Goal: Information Seeking & Learning: Learn about a topic

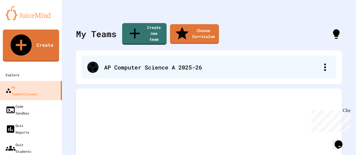
click at [178, 63] on div "AP Computer Science A 2025-26" at bounding box center [211, 67] width 215 height 8
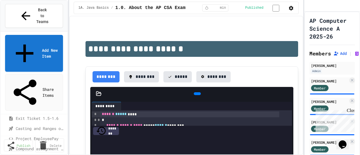
scroll to position [137, 0]
click at [45, 145] on span "Compound assignment operators - Quiz" at bounding box center [39, 148] width 47 height 6
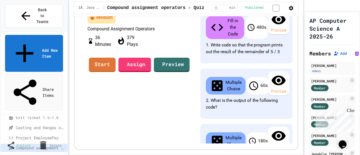
click at [116, 72] on link "Start" at bounding box center [102, 65] width 27 height 14
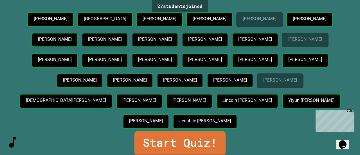
click at [204, 134] on link "Start Quiz!" at bounding box center [179, 143] width 91 height 24
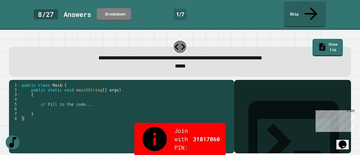
click at [11, 141] on icon "SpeedDial basic example" at bounding box center [8, 142] width 3 height 5
click at [6, 146] on icon "Mute music" at bounding box center [6, 146] width 0 height 0
click at [6, 146] on icon "Unmute music" at bounding box center [6, 146] width 0 height 0
click at [12, 147] on icon "Mute music" at bounding box center [8, 149] width 5 height 5
click at [11, 147] on icon "Unmute music" at bounding box center [8, 149] width 5 height 5
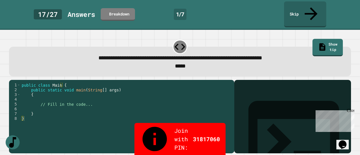
click at [12, 146] on icon "Change Music" at bounding box center [9, 149] width 6 height 6
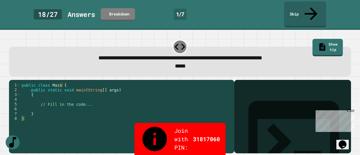
click at [311, 10] on icon at bounding box center [310, 13] width 19 height 19
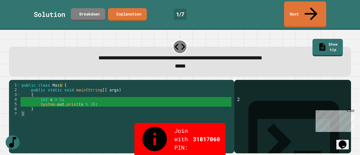
click at [308, 8] on link "Next" at bounding box center [305, 14] width 42 height 26
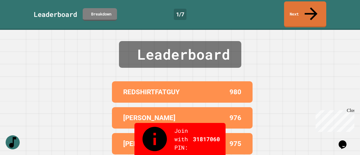
click at [308, 8] on link "Next" at bounding box center [305, 14] width 42 height 26
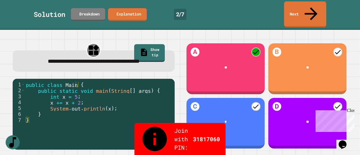
click at [306, 8] on link "Next" at bounding box center [305, 14] width 42 height 26
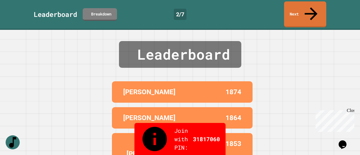
click at [311, 9] on icon at bounding box center [310, 13] width 19 height 19
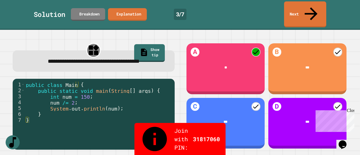
click at [310, 9] on icon at bounding box center [310, 13] width 19 height 19
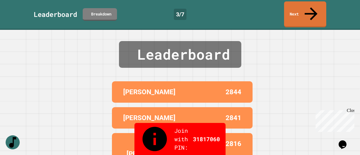
click at [310, 9] on icon at bounding box center [310, 13] width 19 height 19
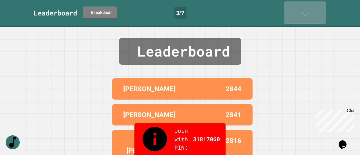
click at [310, 10] on icon at bounding box center [306, 15] width 11 height 11
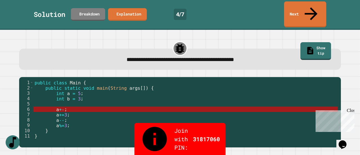
click at [309, 9] on icon at bounding box center [310, 13] width 19 height 19
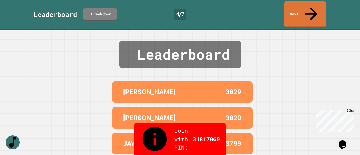
click at [310, 8] on icon at bounding box center [310, 13] width 19 height 19
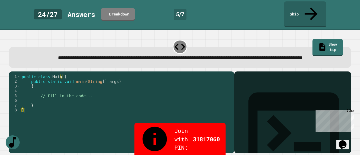
click at [301, 9] on link "Skip" at bounding box center [305, 14] width 42 height 26
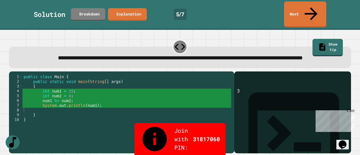
click at [309, 8] on icon at bounding box center [310, 13] width 19 height 19
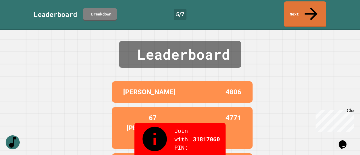
click at [308, 11] on link "Next" at bounding box center [305, 14] width 42 height 26
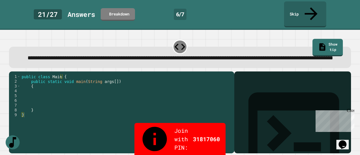
click at [308, 10] on link "Skip" at bounding box center [305, 14] width 42 height 26
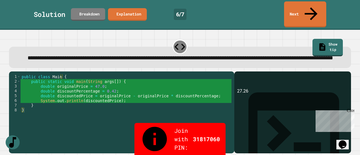
click at [302, 10] on link "Next" at bounding box center [305, 14] width 42 height 26
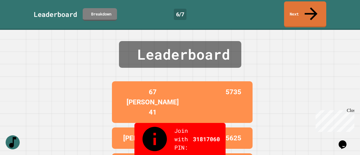
click at [305, 9] on link "Next" at bounding box center [305, 14] width 42 height 26
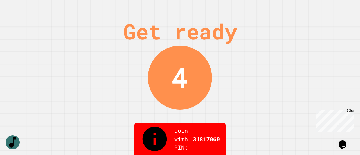
click at [329, 85] on div "Get ready 4" at bounding box center [180, 77] width 360 height 155
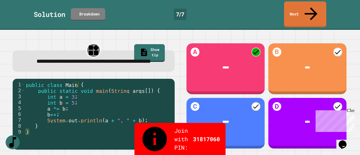
click at [313, 8] on icon at bounding box center [310, 13] width 19 height 19
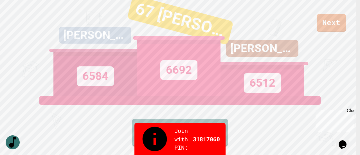
click at [78, 130] on div "Next [PERSON_NAME] 6584 67 [PERSON_NAME] 41 6692 [PERSON_NAME] 6512 View leader…" at bounding box center [180, 77] width 360 height 155
